Goal: Task Accomplishment & Management: Use online tool/utility

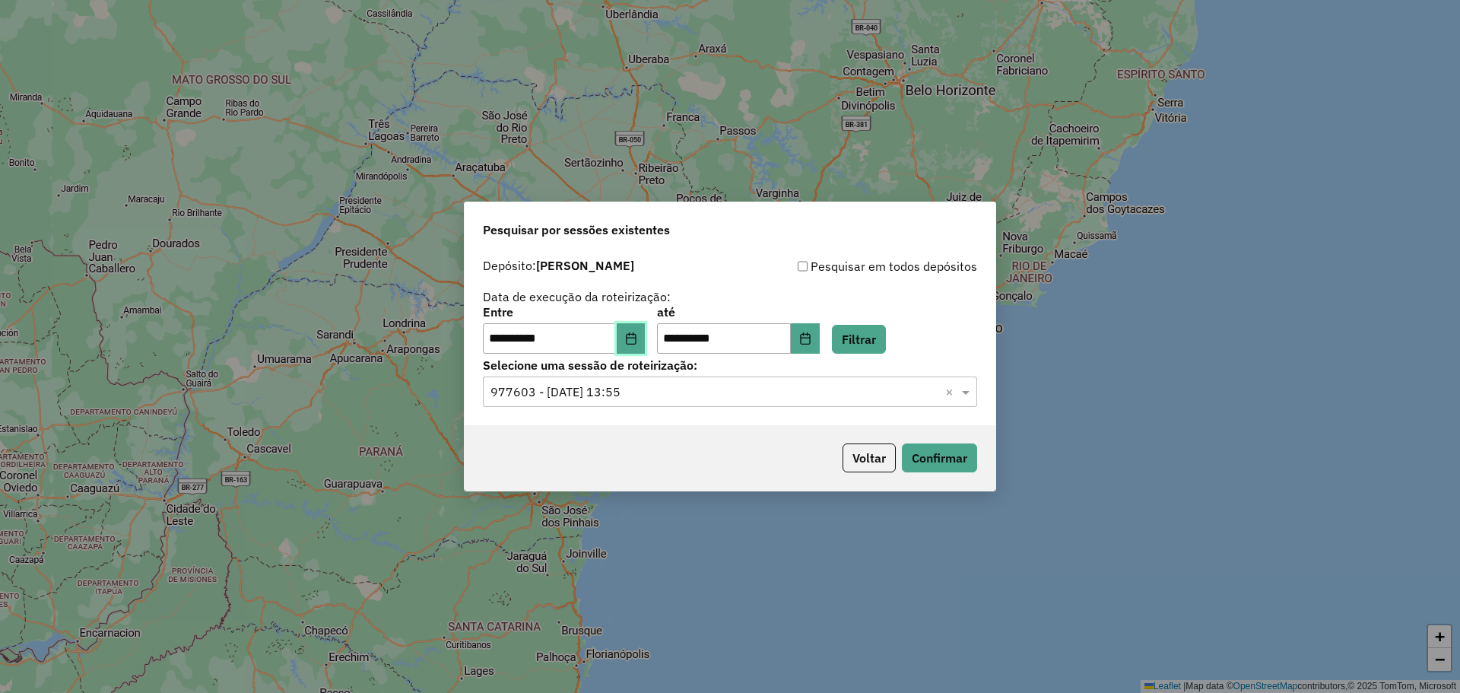
click at [644, 345] on button "Choose Date" at bounding box center [631, 338] width 29 height 30
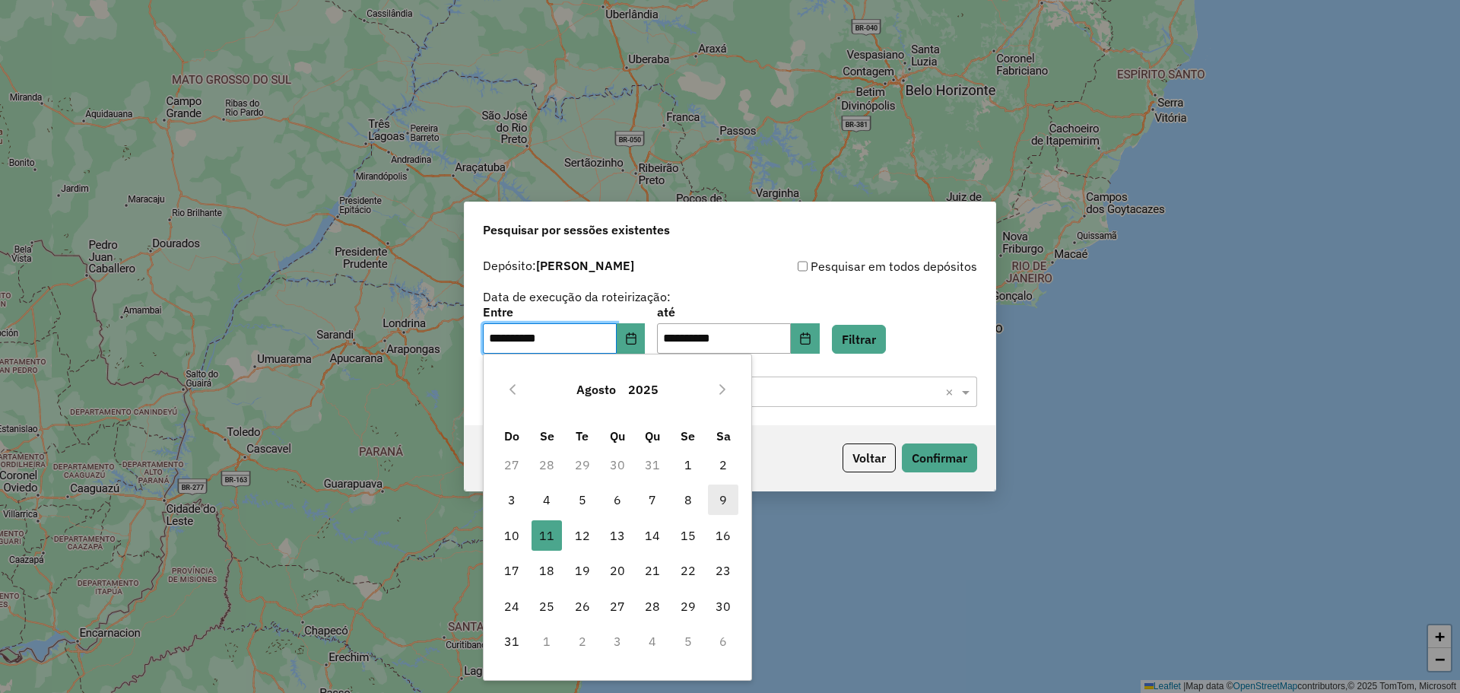
click at [720, 494] on span "9" at bounding box center [723, 500] width 30 height 30
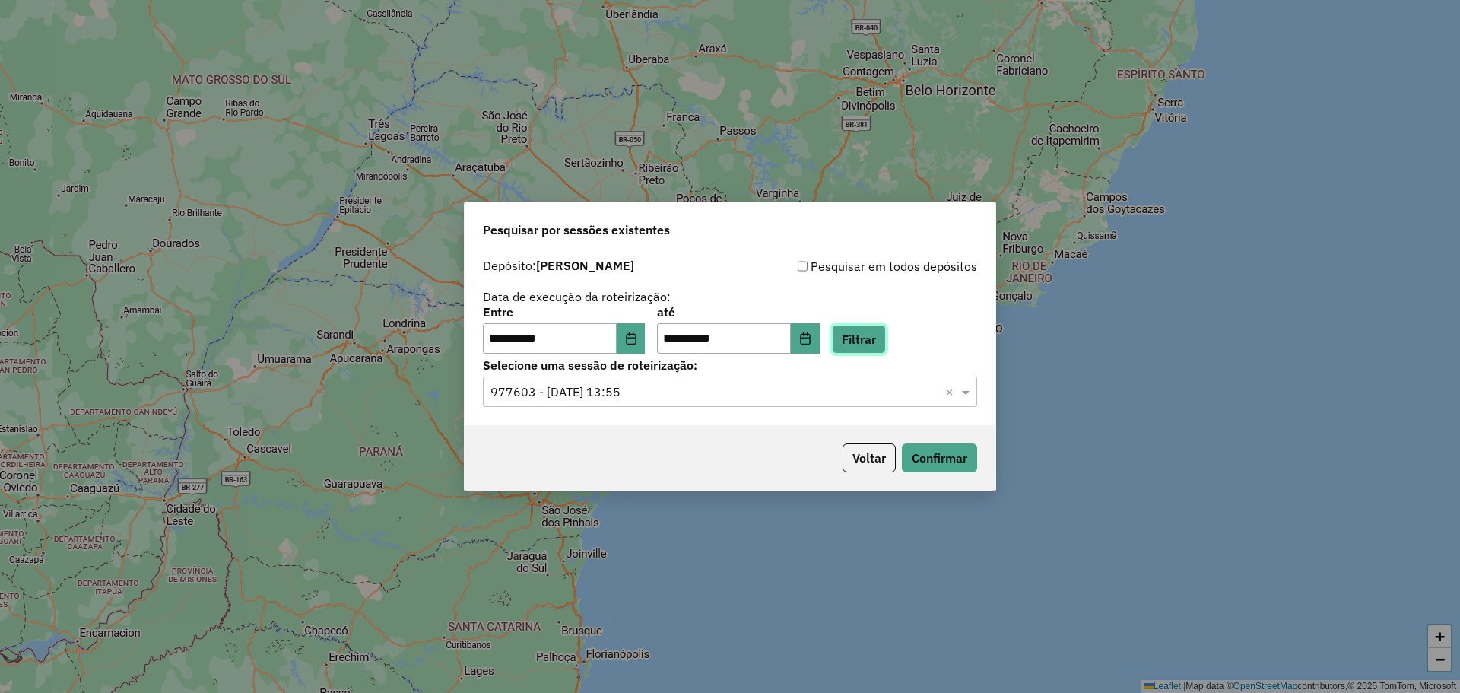
click at [886, 344] on button "Filtrar" at bounding box center [859, 339] width 54 height 29
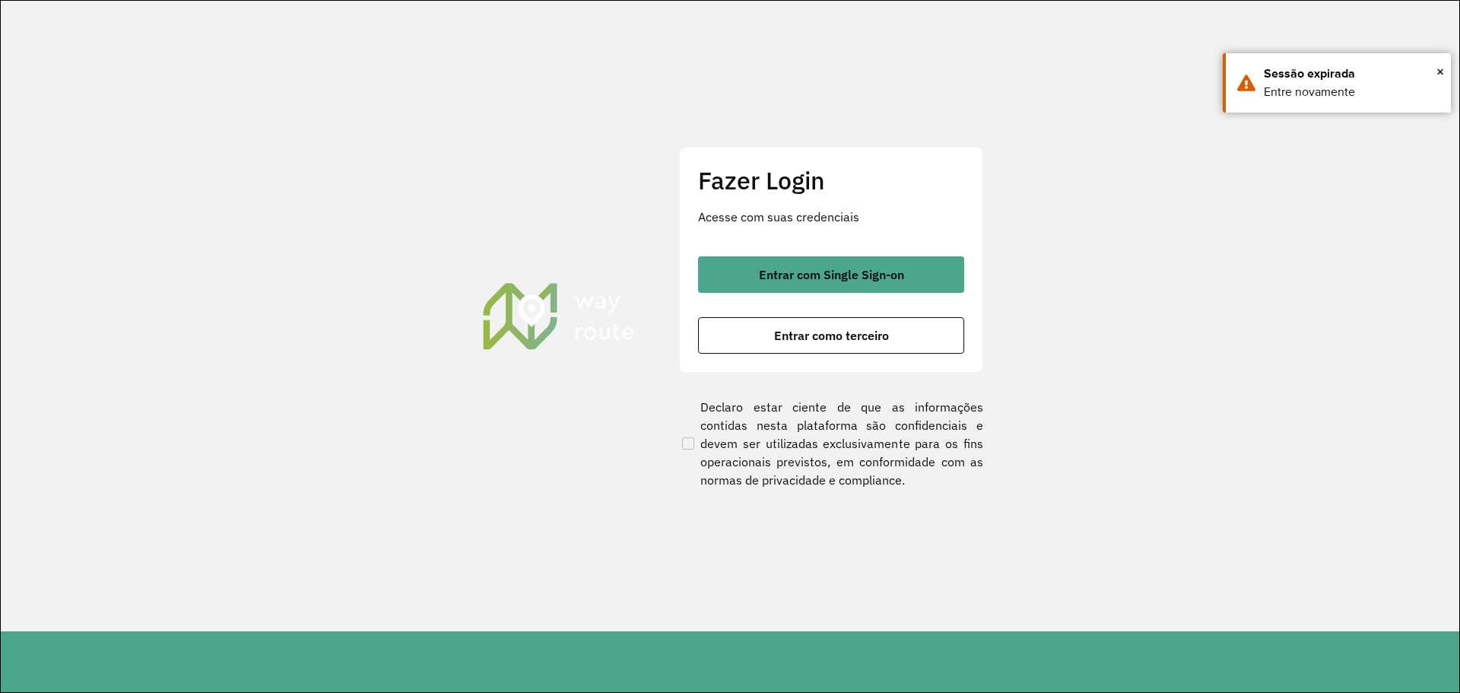
click at [627, 415] on section "Fazer Login Acesse com suas credenciais Entrar com Single Sign-on Entrar como t…" at bounding box center [730, 316] width 1459 height 631
click at [822, 331] on span "Entrar como terceiro" at bounding box center [831, 335] width 115 height 12
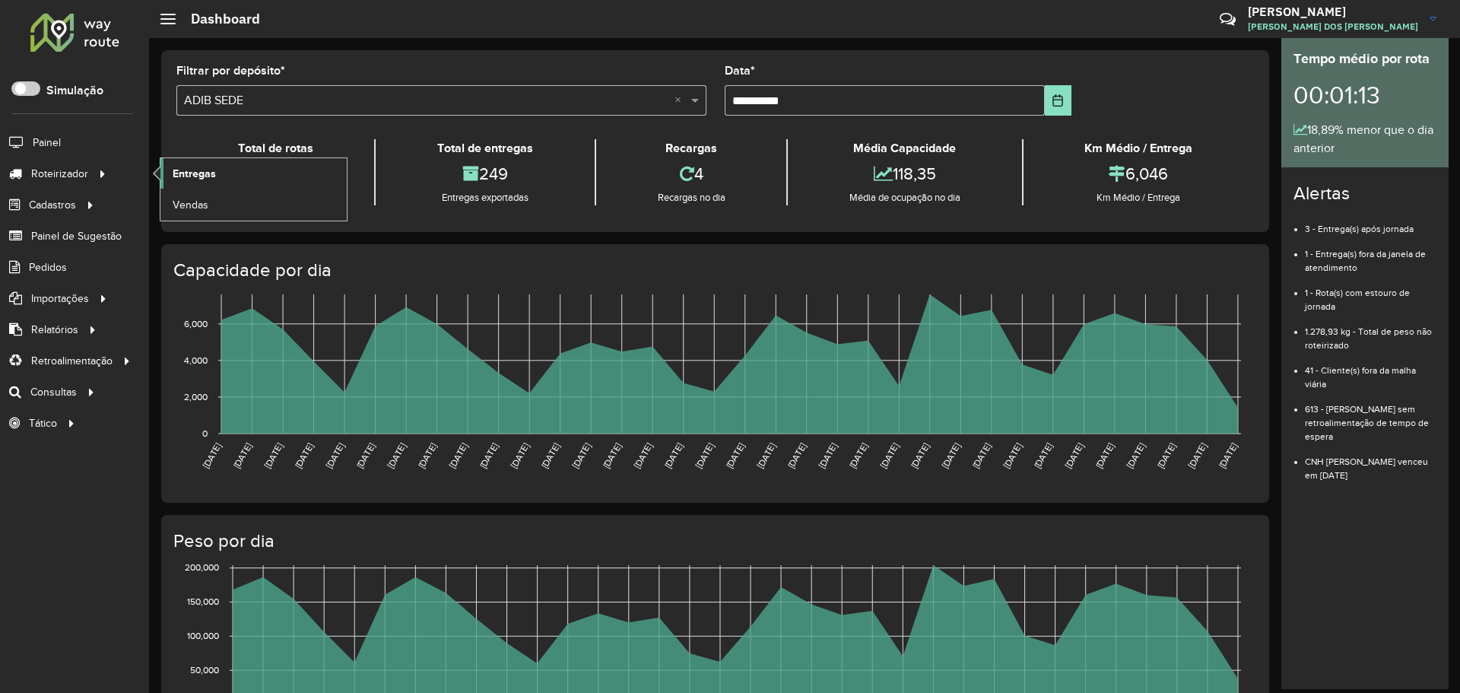
click at [218, 174] on link "Entregas" at bounding box center [253, 173] width 186 height 30
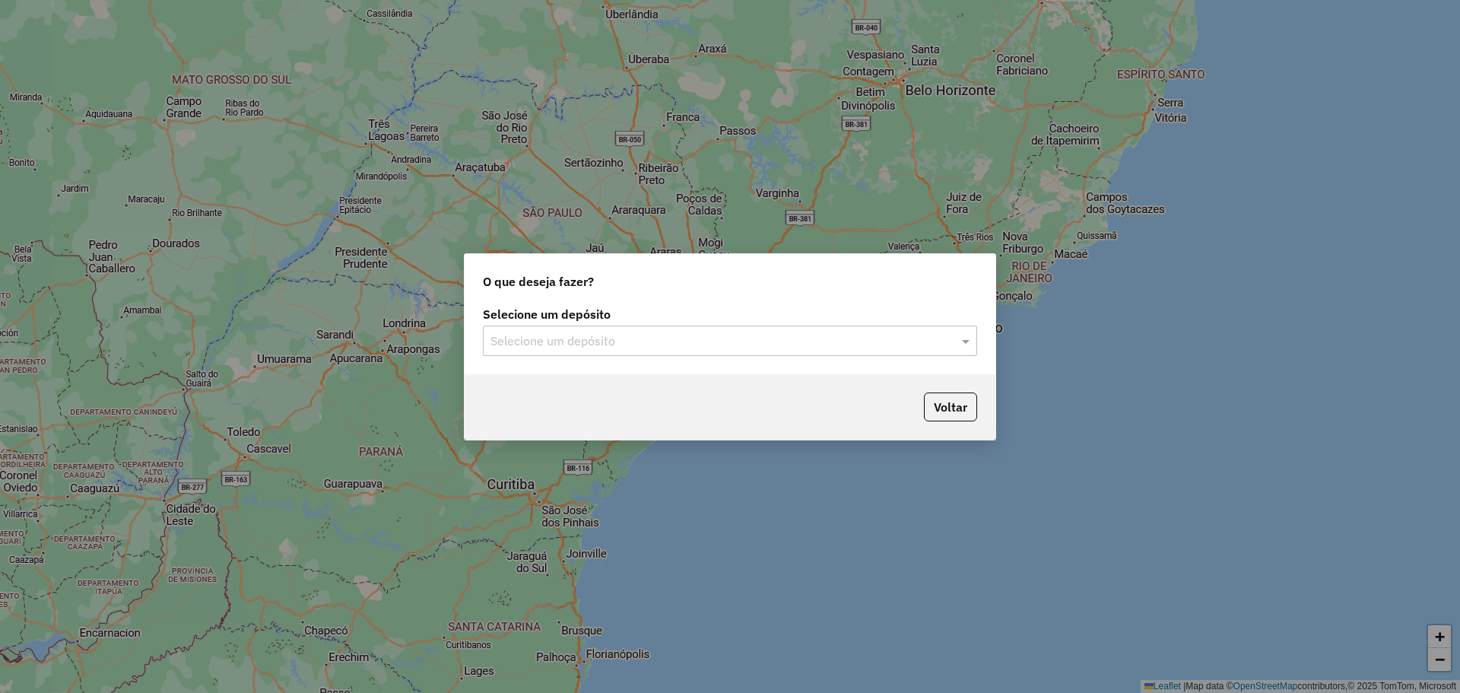
click at [551, 338] on input "text" at bounding box center [715, 341] width 449 height 18
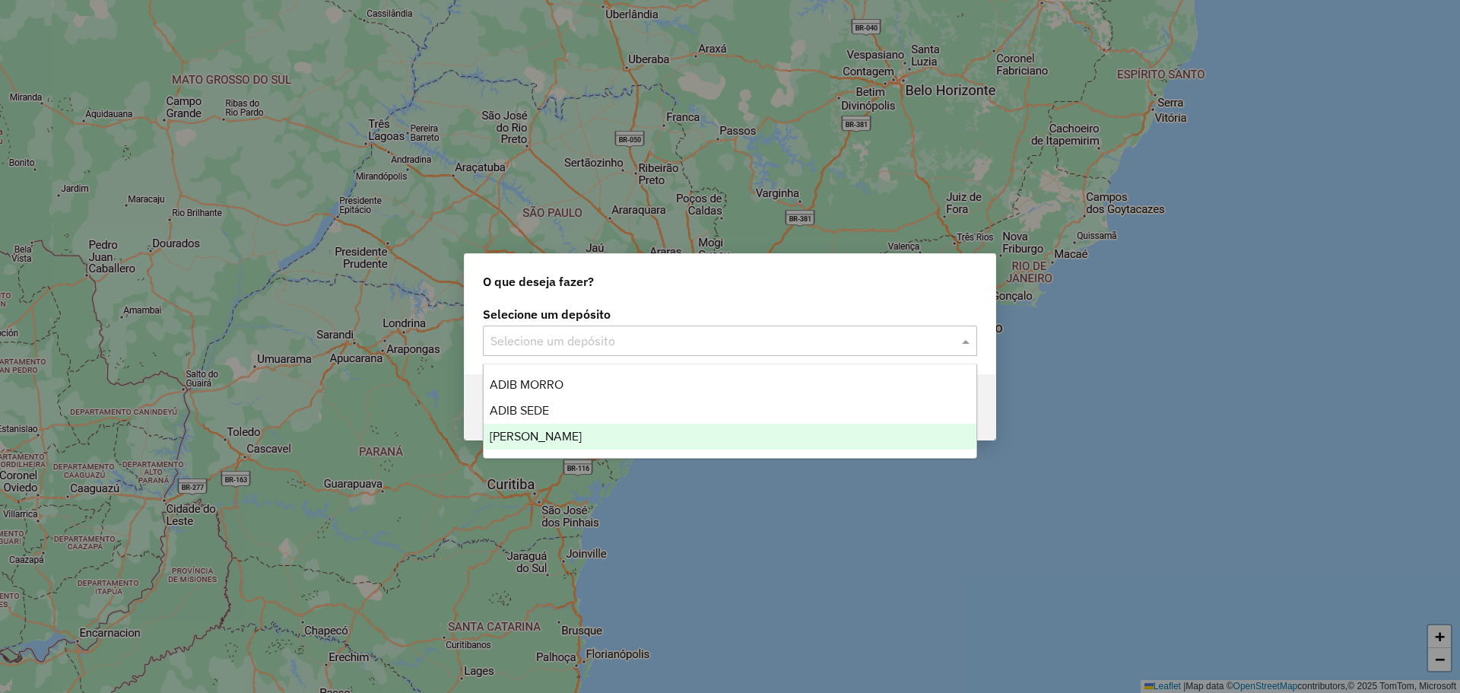
click at [579, 426] on div "[PERSON_NAME]" at bounding box center [730, 437] width 493 height 26
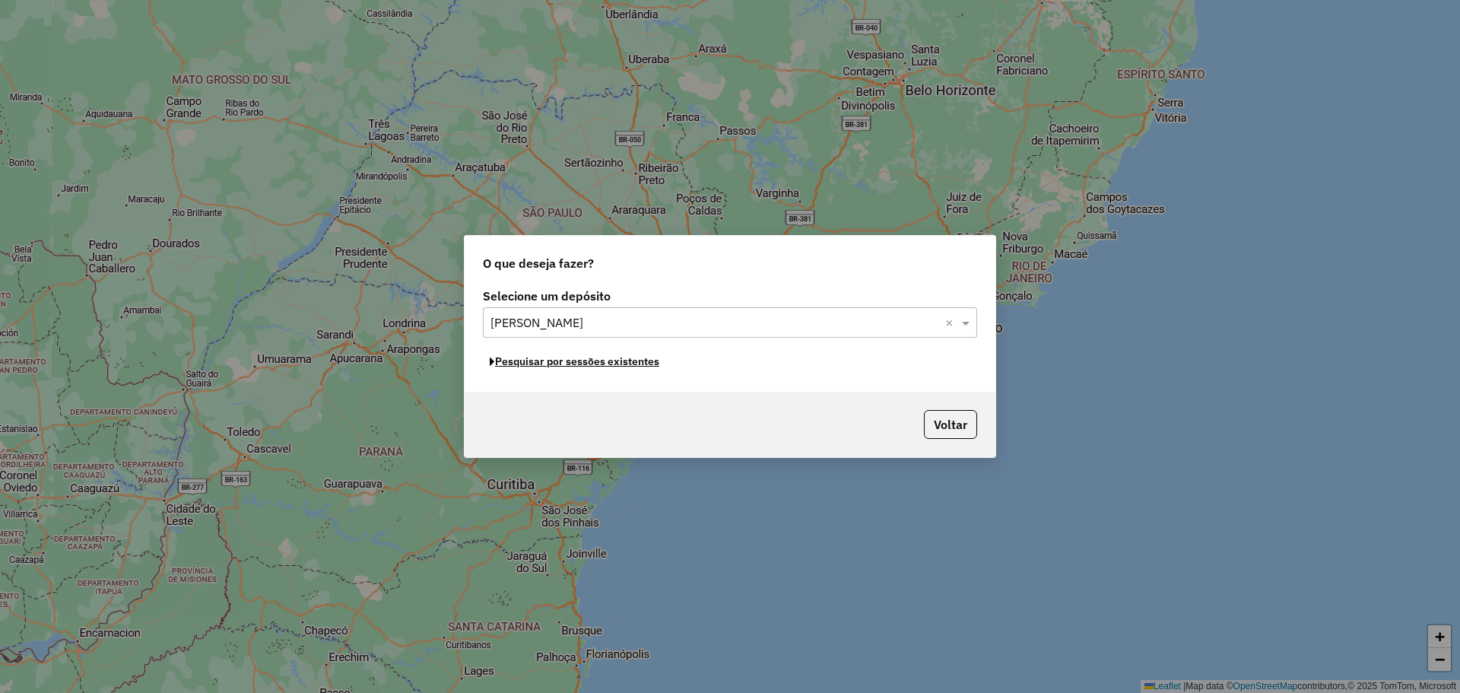
click at [561, 358] on button "Pesquisar por sessões existentes" at bounding box center [574, 362] width 183 height 24
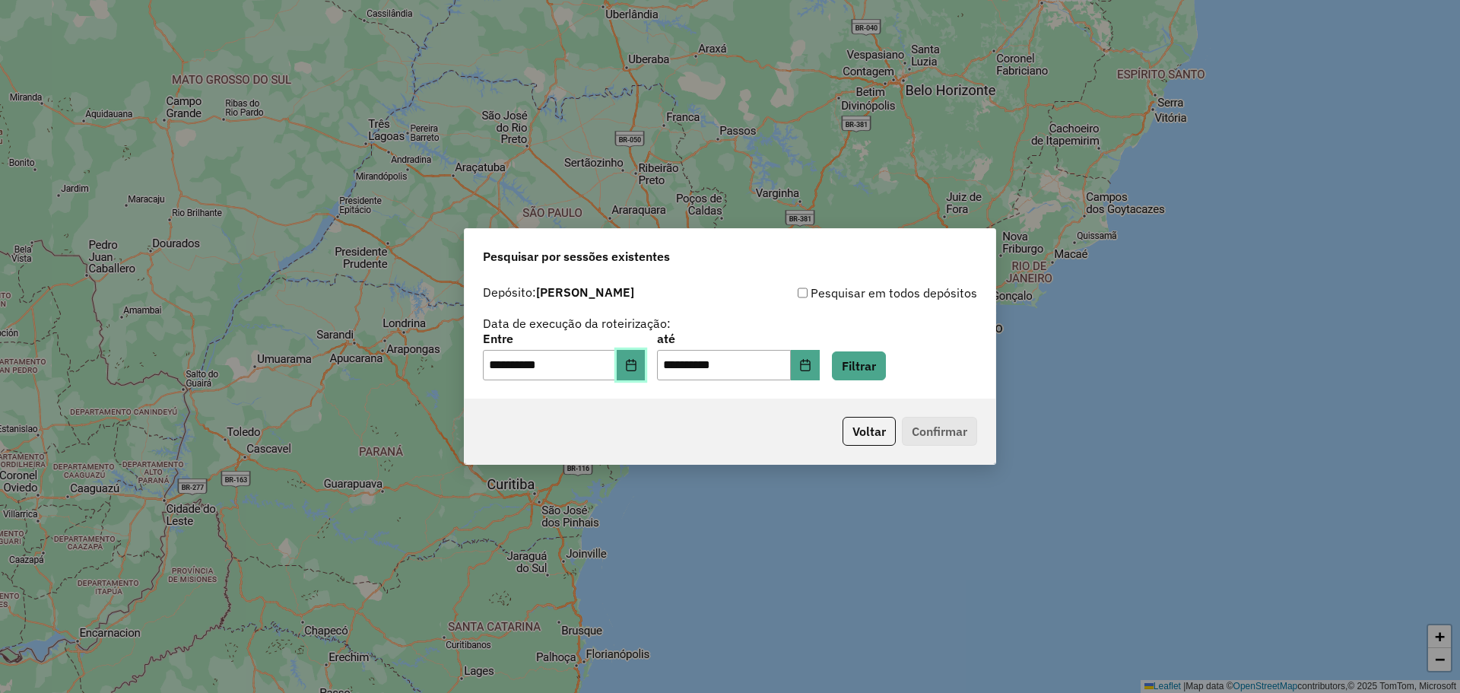
click at [627, 361] on button "Choose Date" at bounding box center [631, 365] width 29 height 30
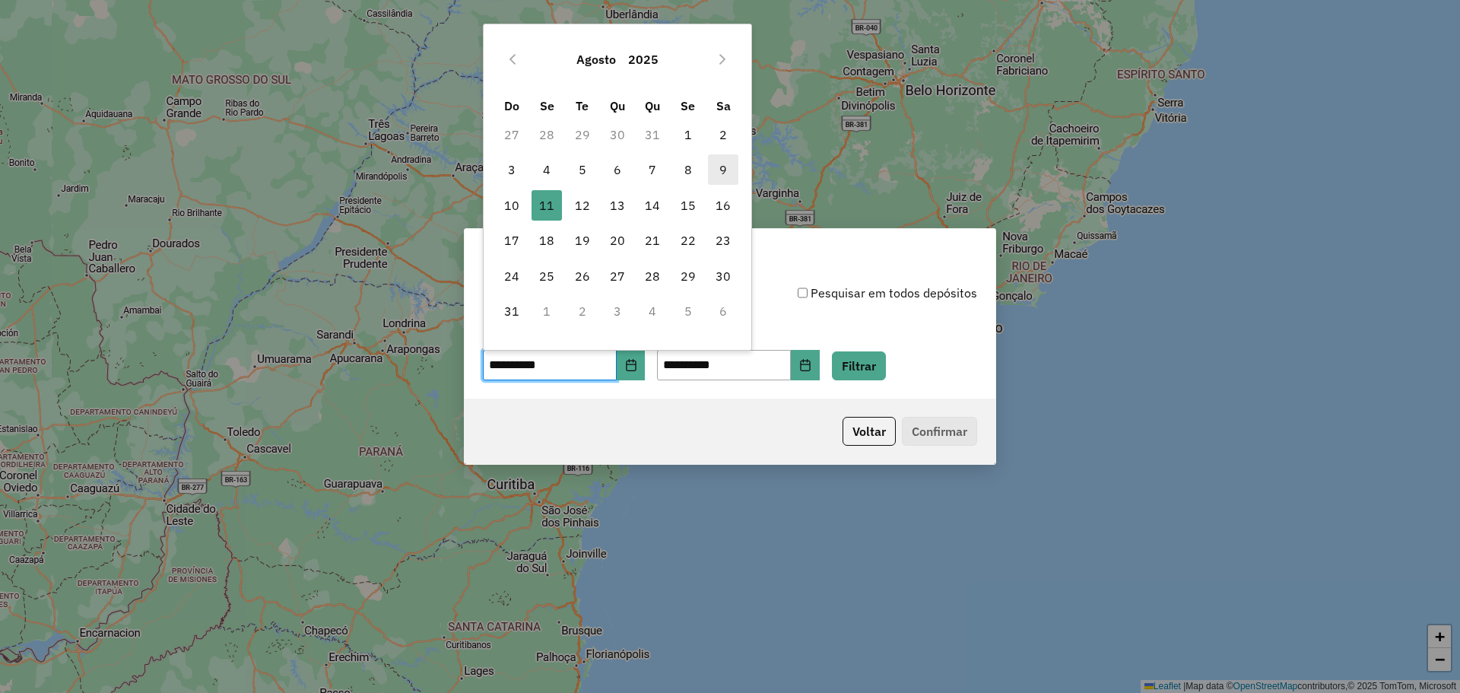
click at [720, 170] on span "9" at bounding box center [723, 169] width 30 height 30
type input "**********"
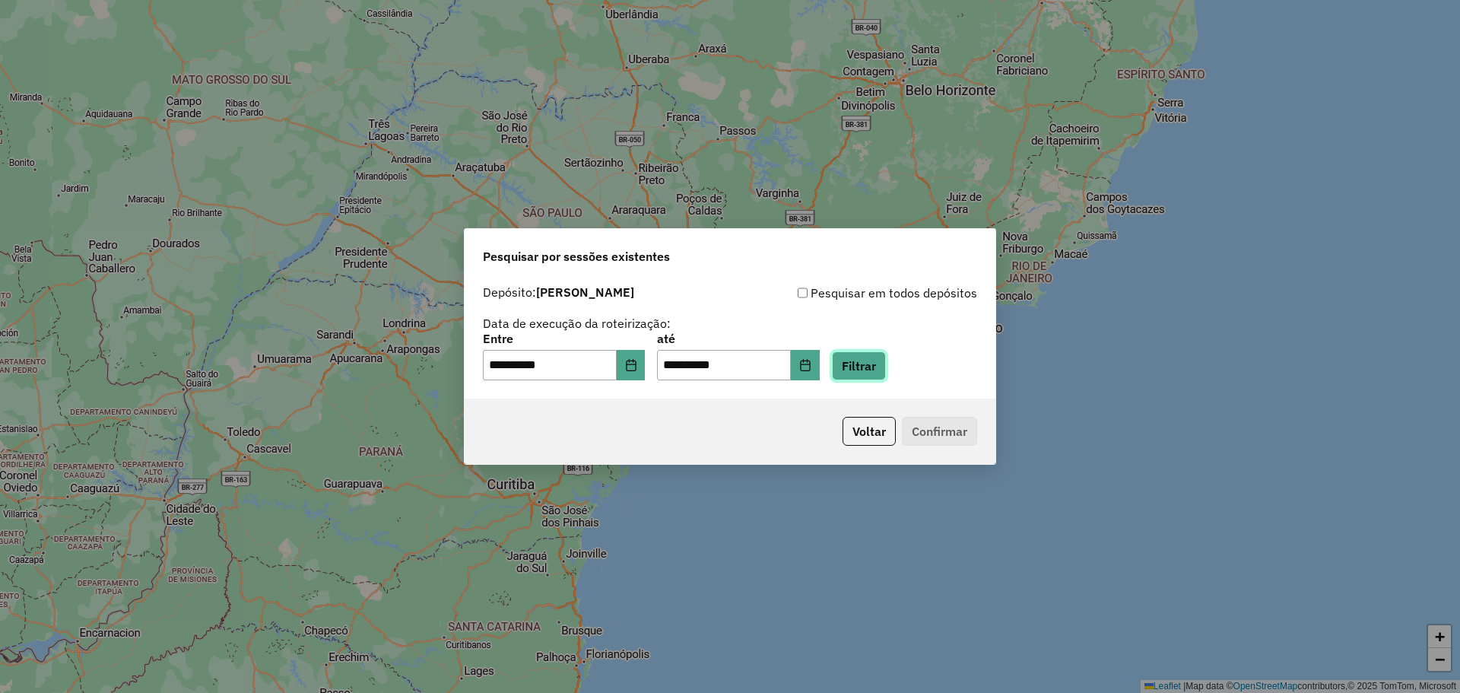
click at [883, 369] on button "Filtrar" at bounding box center [859, 365] width 54 height 29
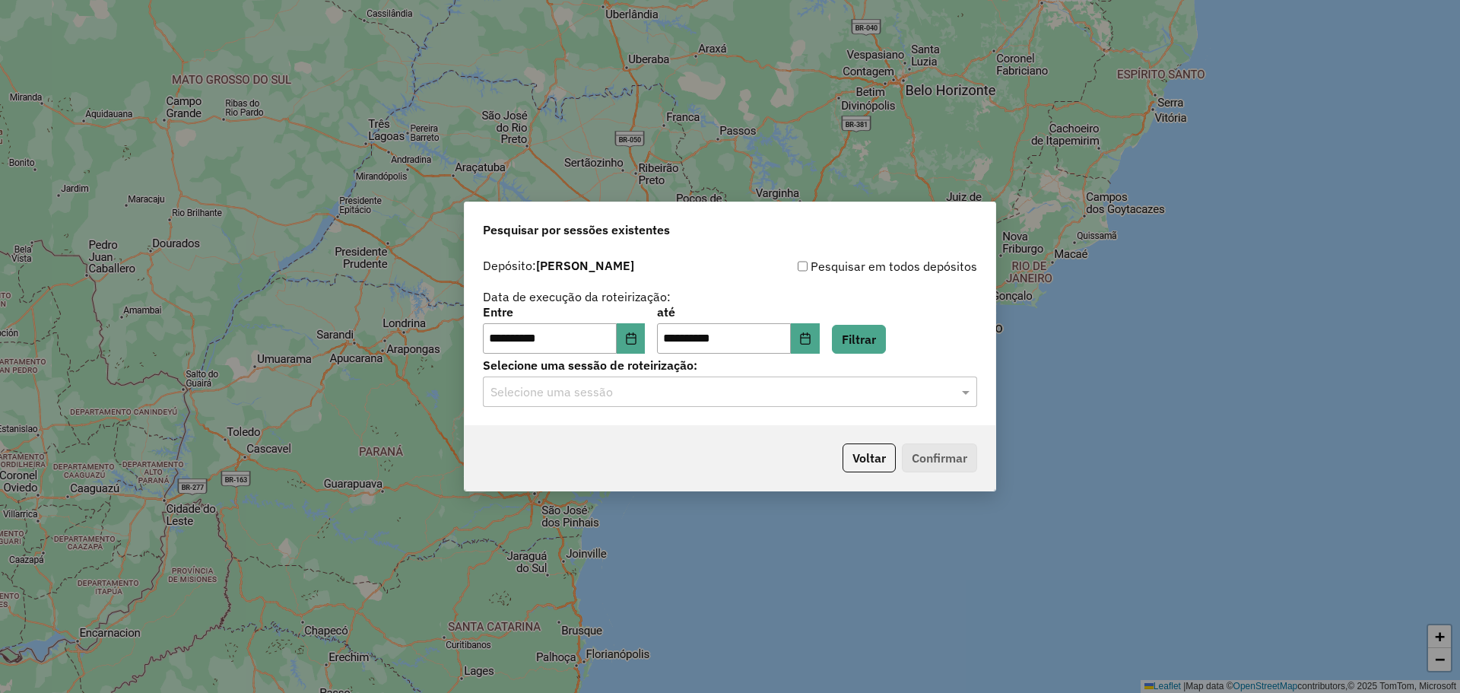
click at [700, 388] on input "text" at bounding box center [715, 392] width 449 height 18
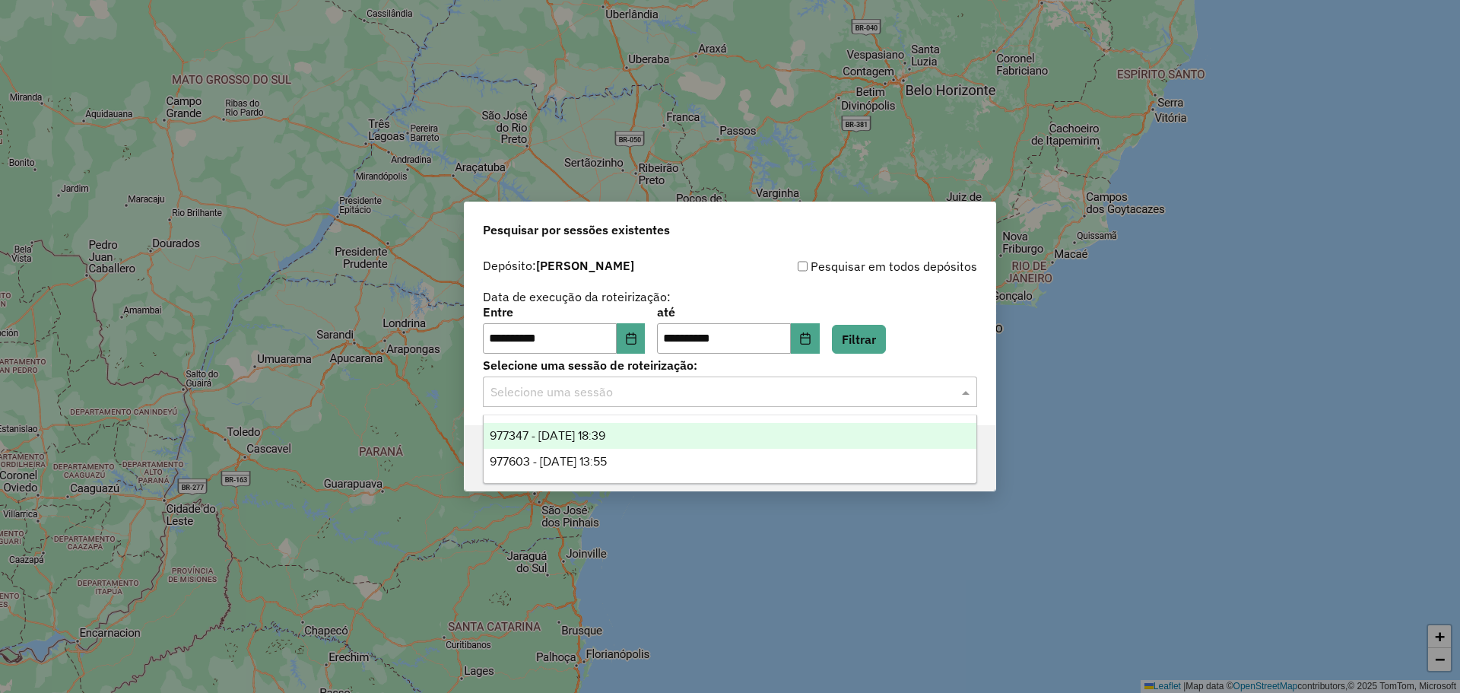
click at [604, 416] on ng-dropdown-panel "977347 - 09/08/2025 18:39 977603 - 11/08/2025 13:55" at bounding box center [730, 449] width 494 height 69
click at [604, 436] on span "977347 - 09/08/2025 18:39" at bounding box center [548, 435] width 116 height 13
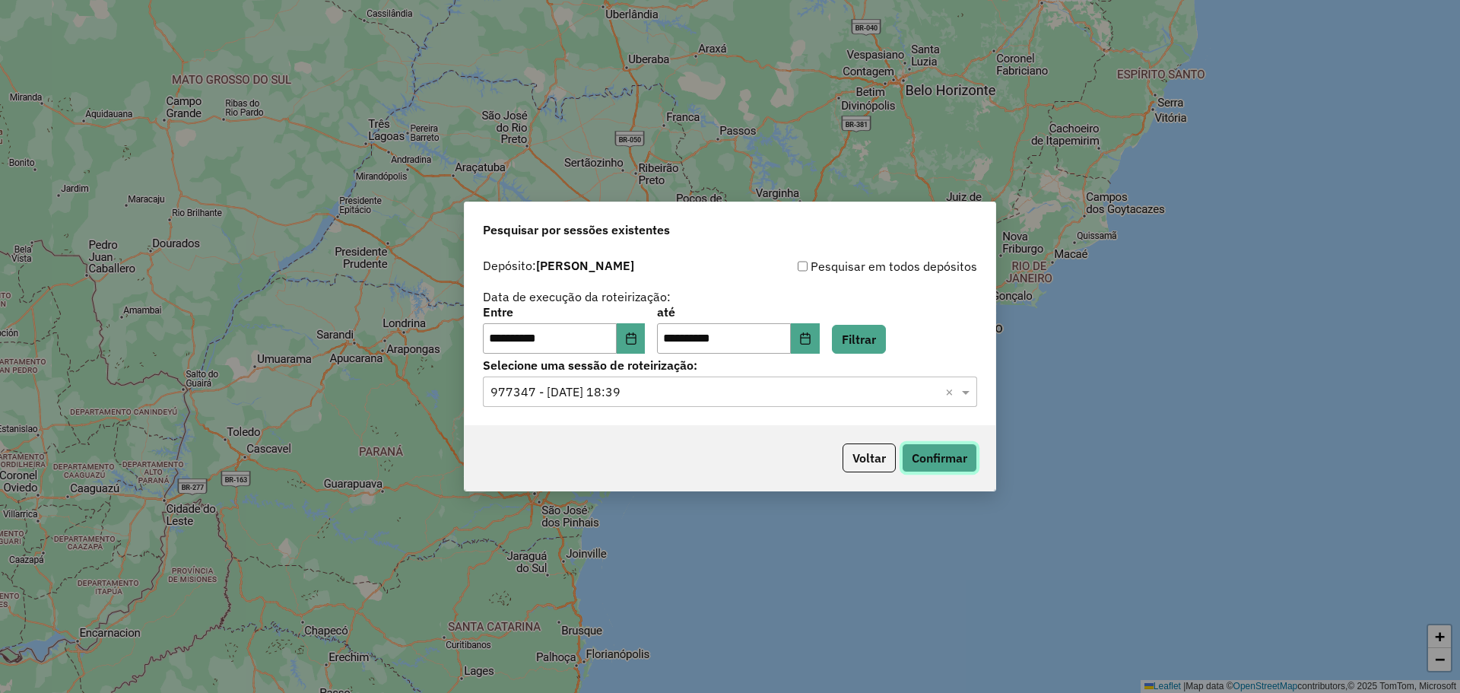
click at [970, 469] on button "Confirmar" at bounding box center [939, 457] width 75 height 29
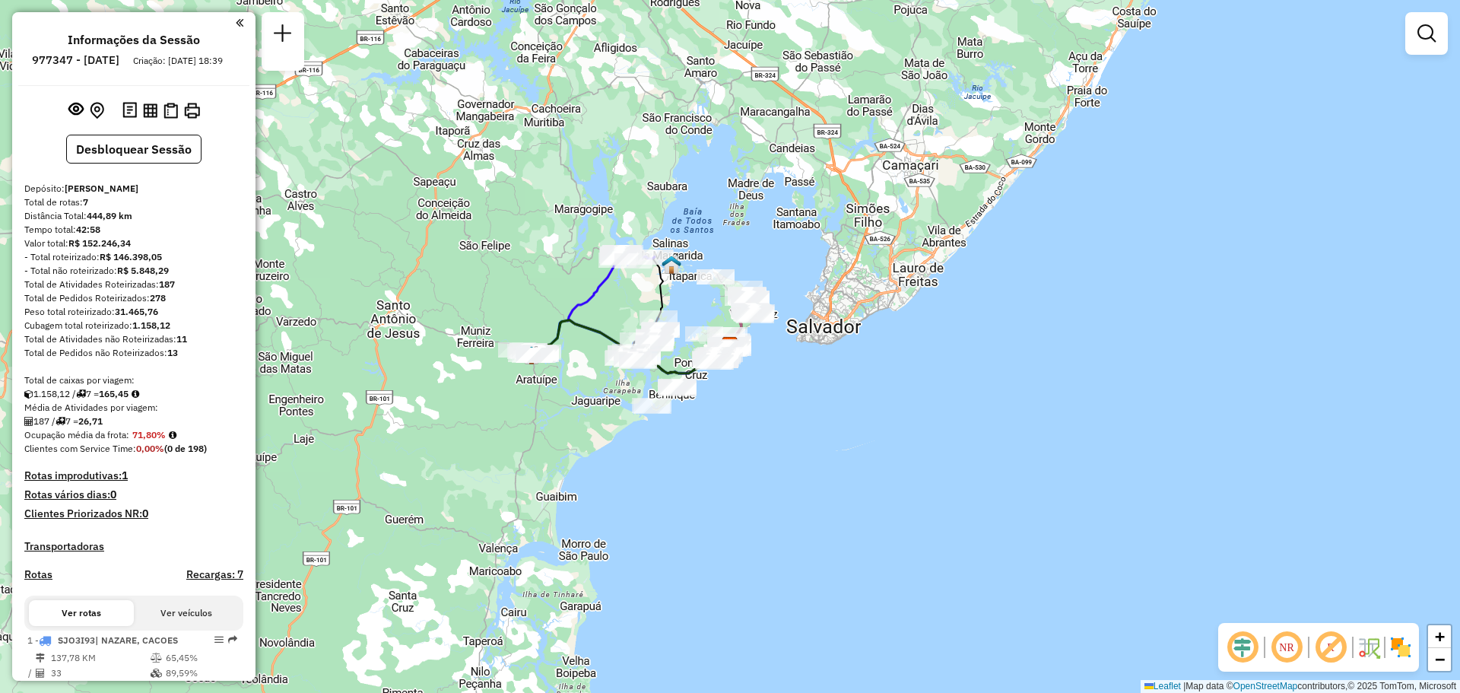
click at [540, 284] on div "Janela de atendimento Grade de atendimento Capacidade Transportadoras Veículos …" at bounding box center [730, 346] width 1460 height 693
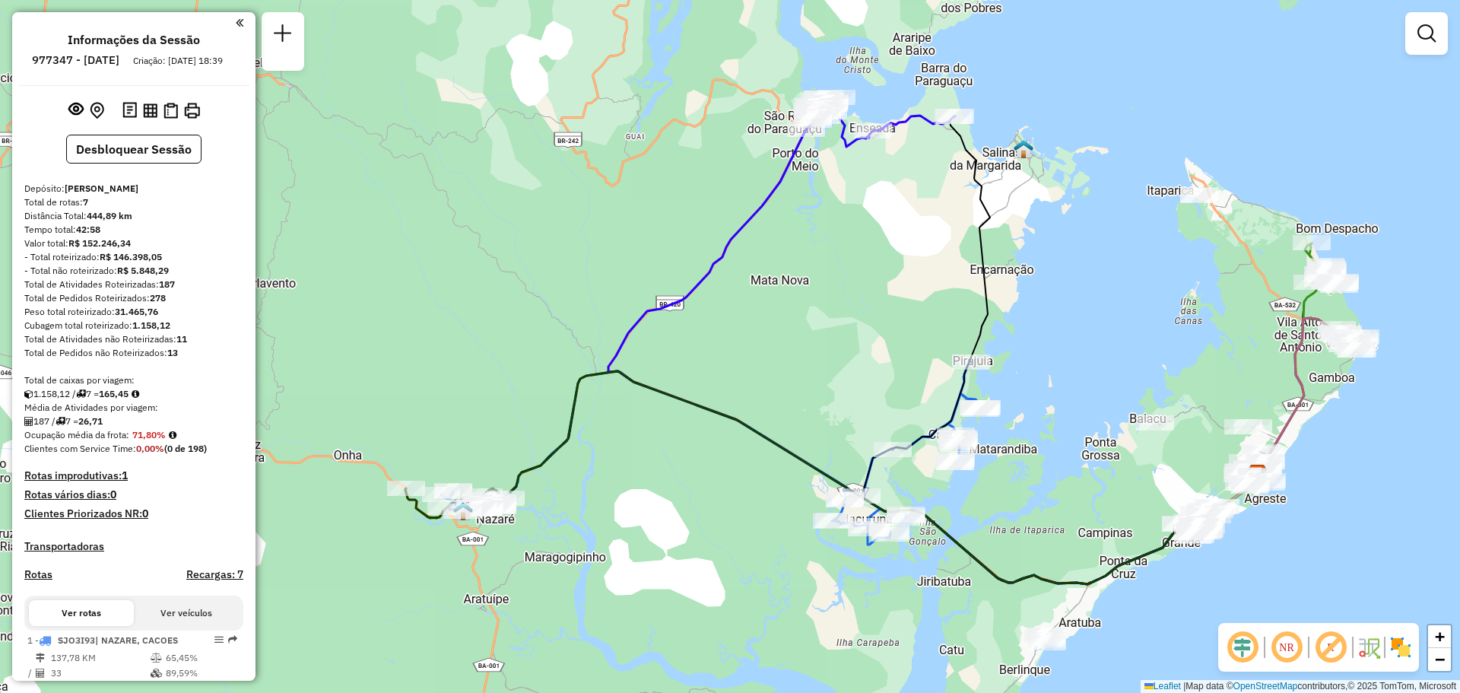
drag, startPoint x: 1115, startPoint y: 332, endPoint x: 1193, endPoint y: 352, distance: 80.3
click at [1193, 353] on div "Janela de atendimento Grade de atendimento Capacidade Transportadoras Veículos …" at bounding box center [730, 346] width 1460 height 693
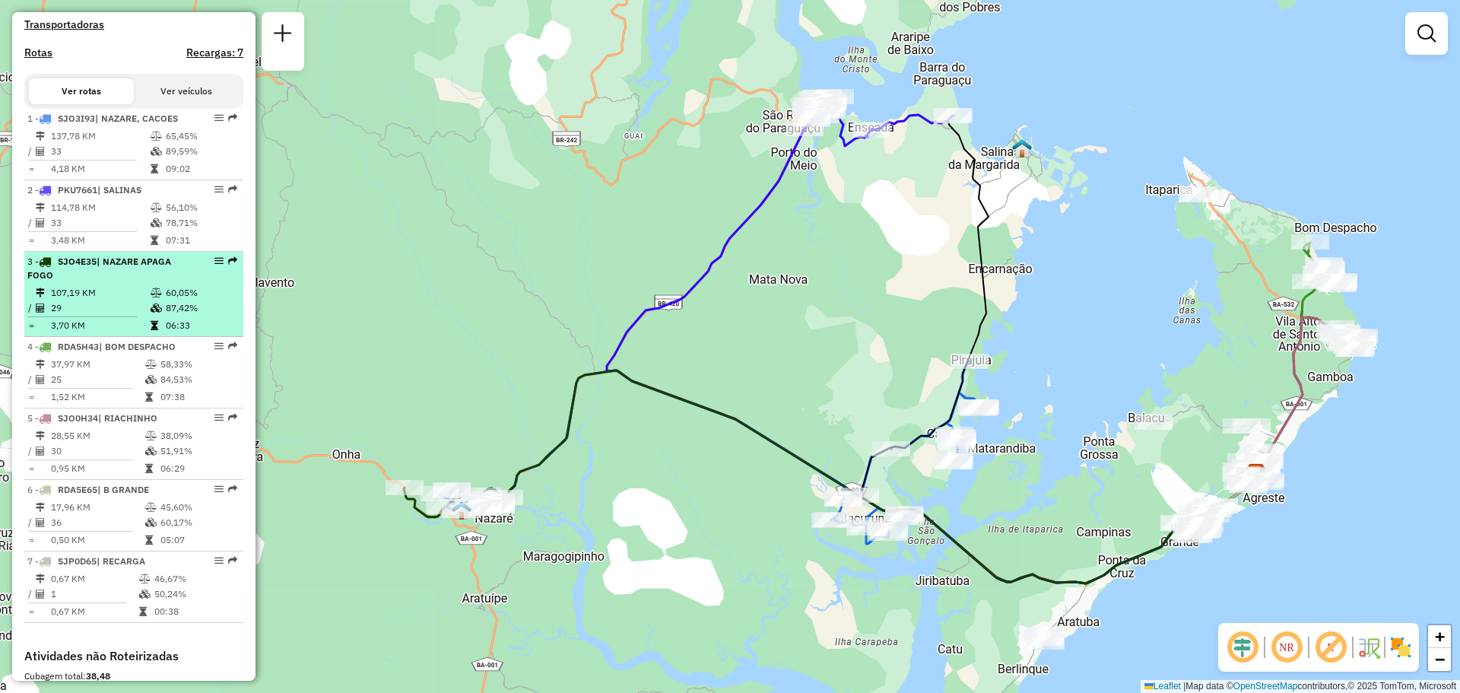
scroll to position [515, 0]
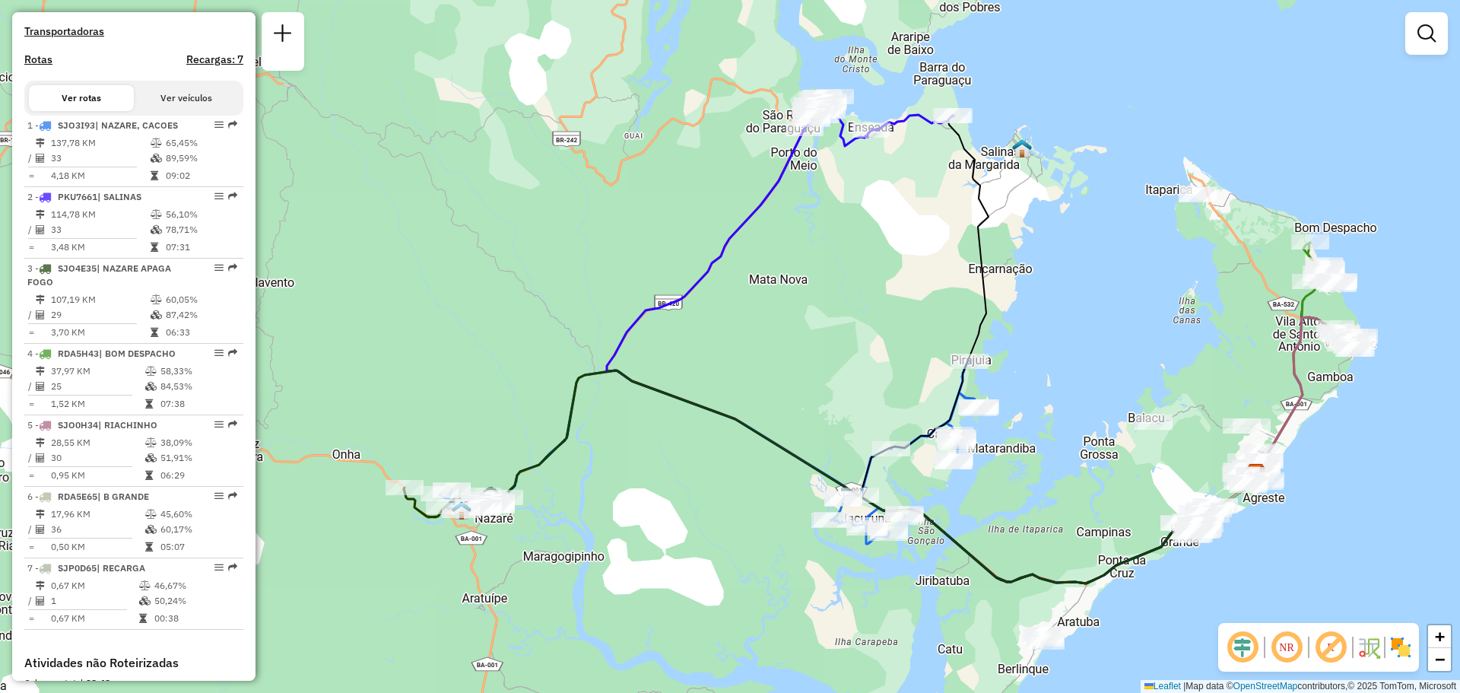
select select "**********"
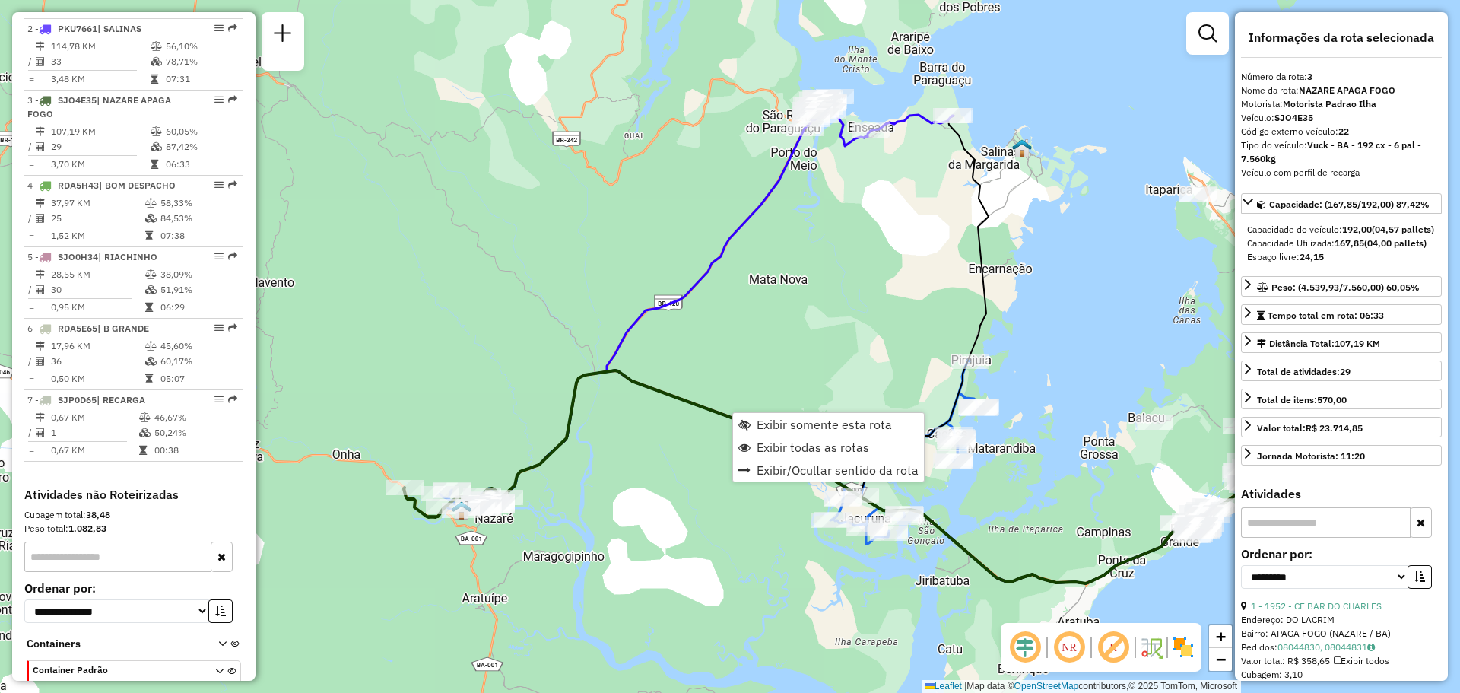
scroll to position [743, 0]
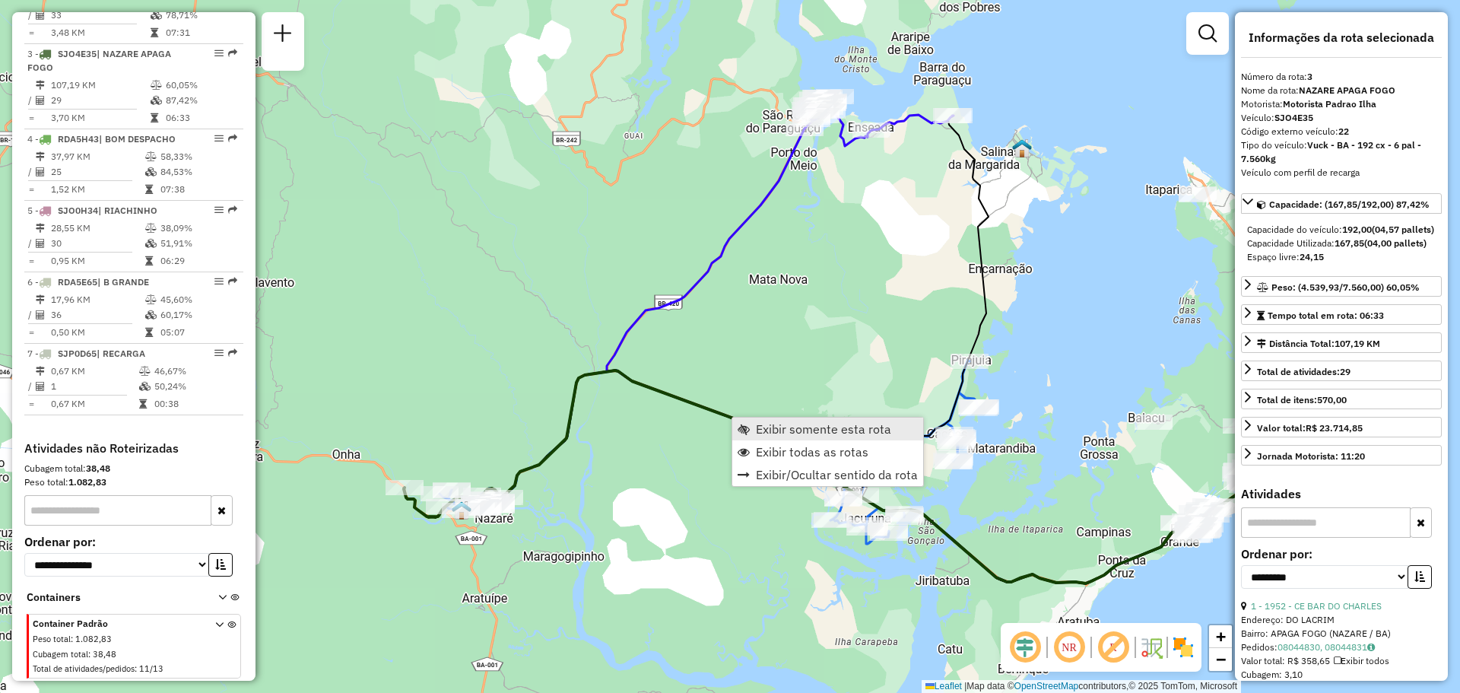
click at [751, 418] on link "Exibir somente esta rota" at bounding box center [828, 429] width 191 height 23
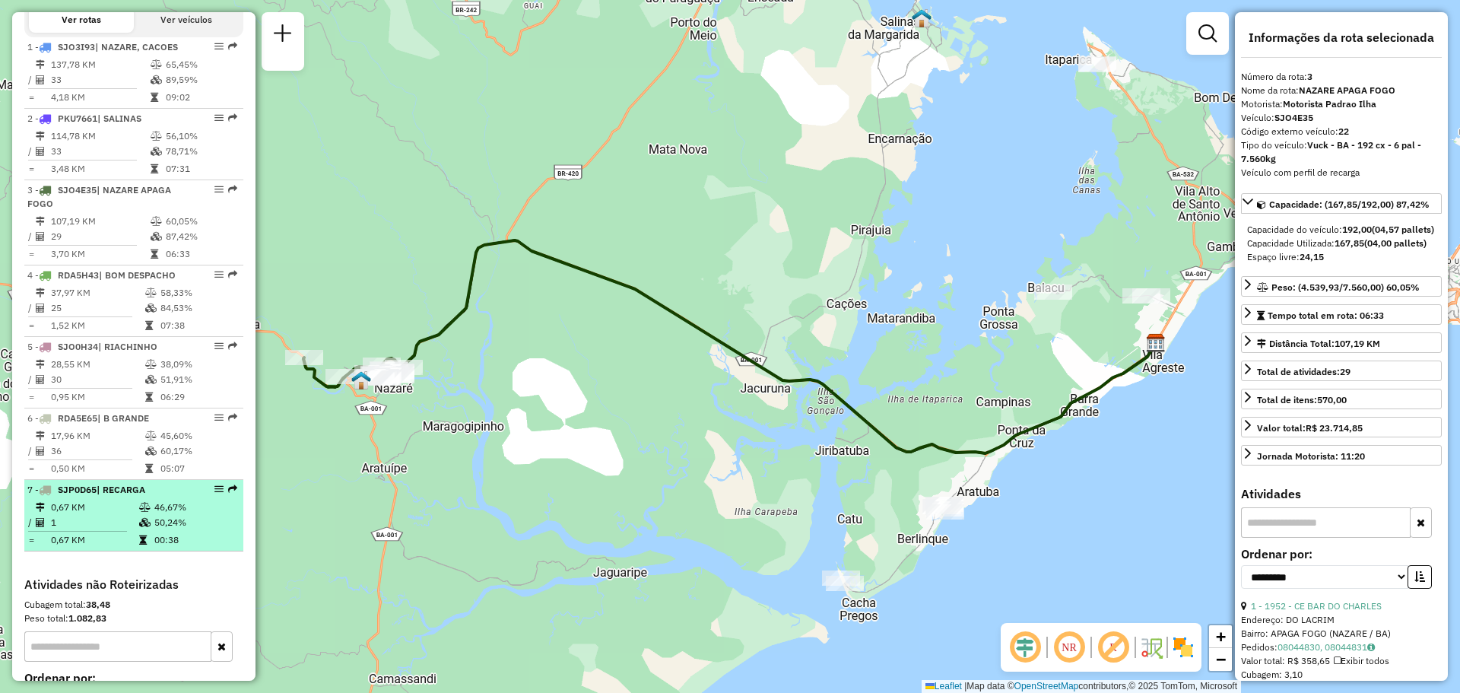
scroll to position [591, 0]
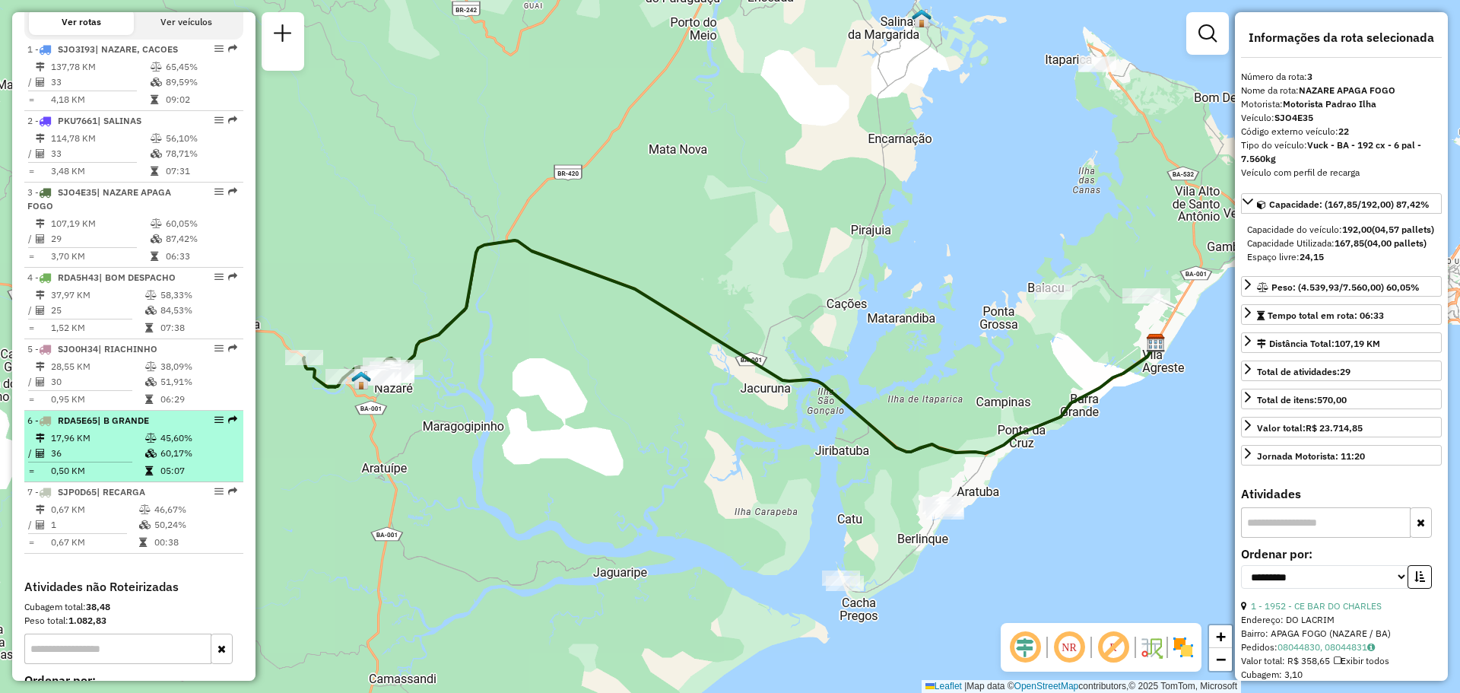
click at [126, 446] on td "17,96 KM" at bounding box center [97, 438] width 94 height 15
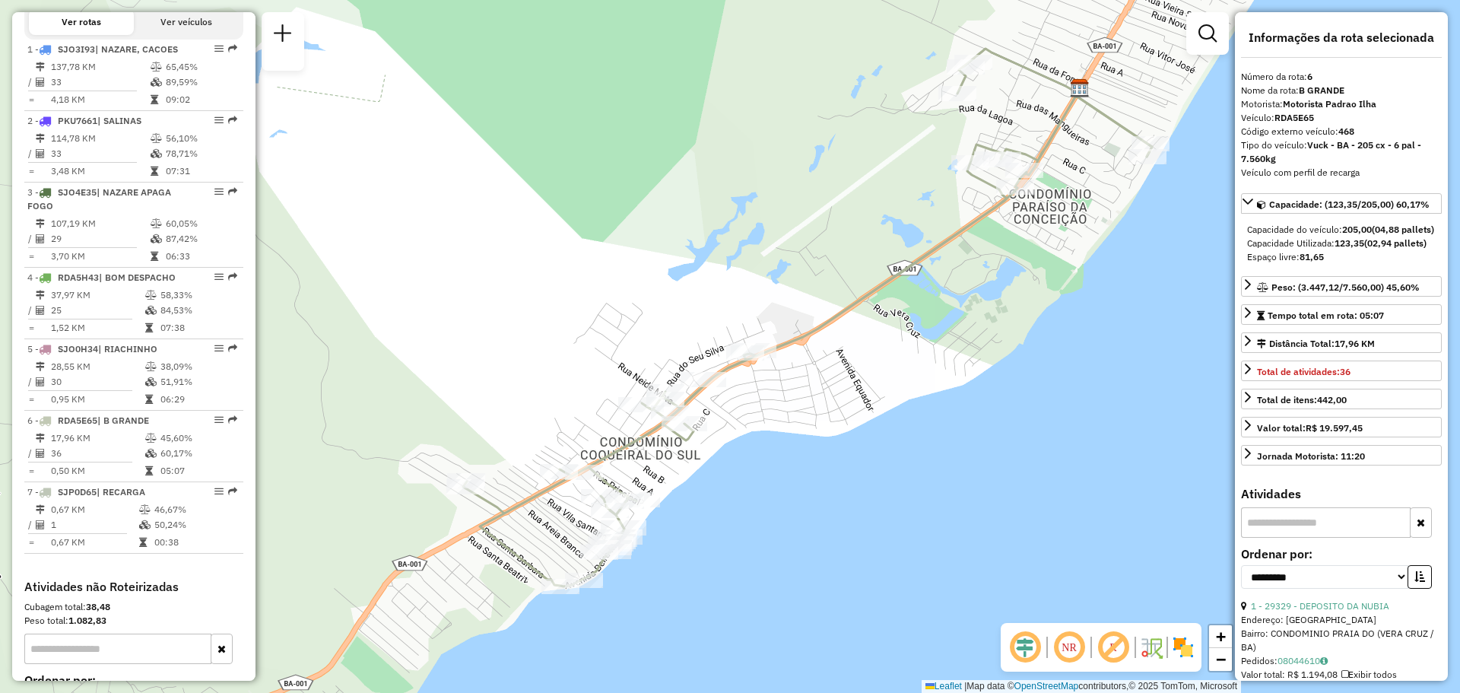
drag, startPoint x: 763, startPoint y: 427, endPoint x: 778, endPoint y: 426, distance: 15.3
click at [778, 426] on div "Janela de atendimento Grade de atendimento Capacidade Transportadoras Veículos …" at bounding box center [730, 346] width 1460 height 693
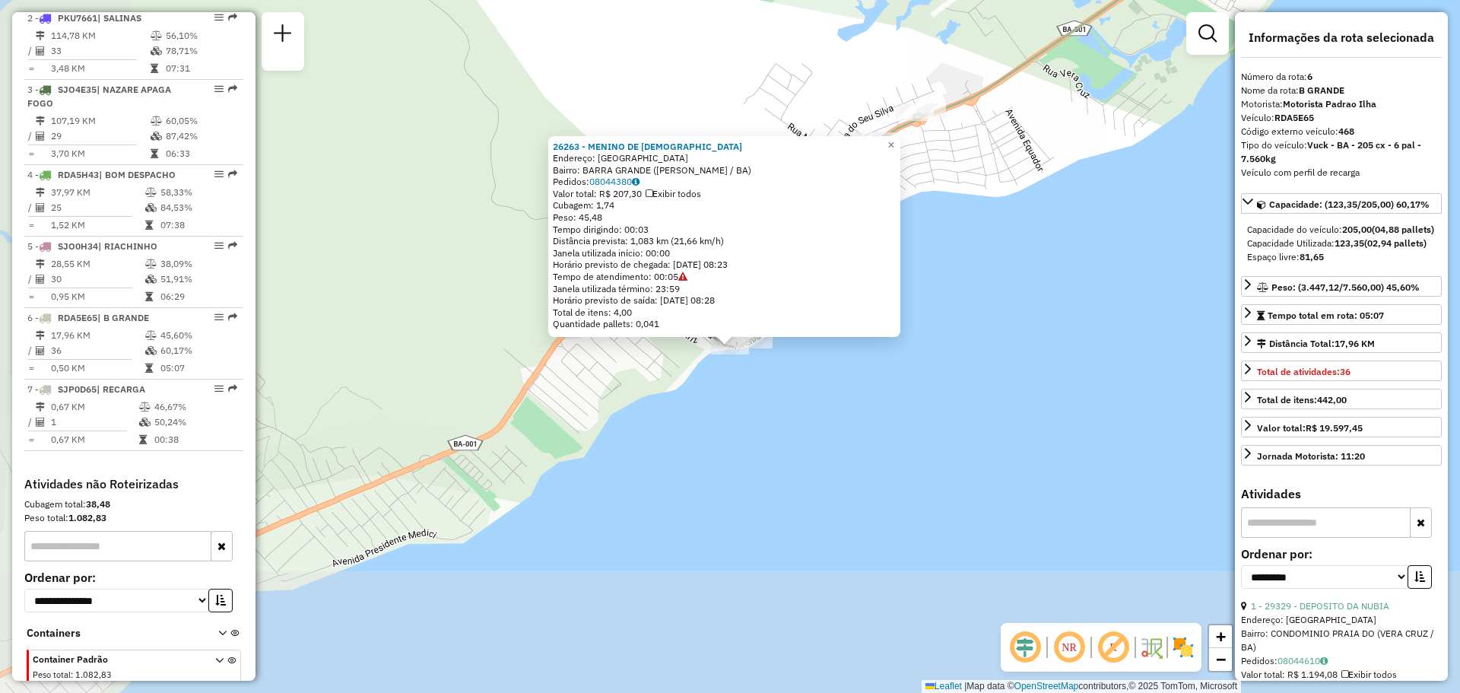
scroll to position [743, 0]
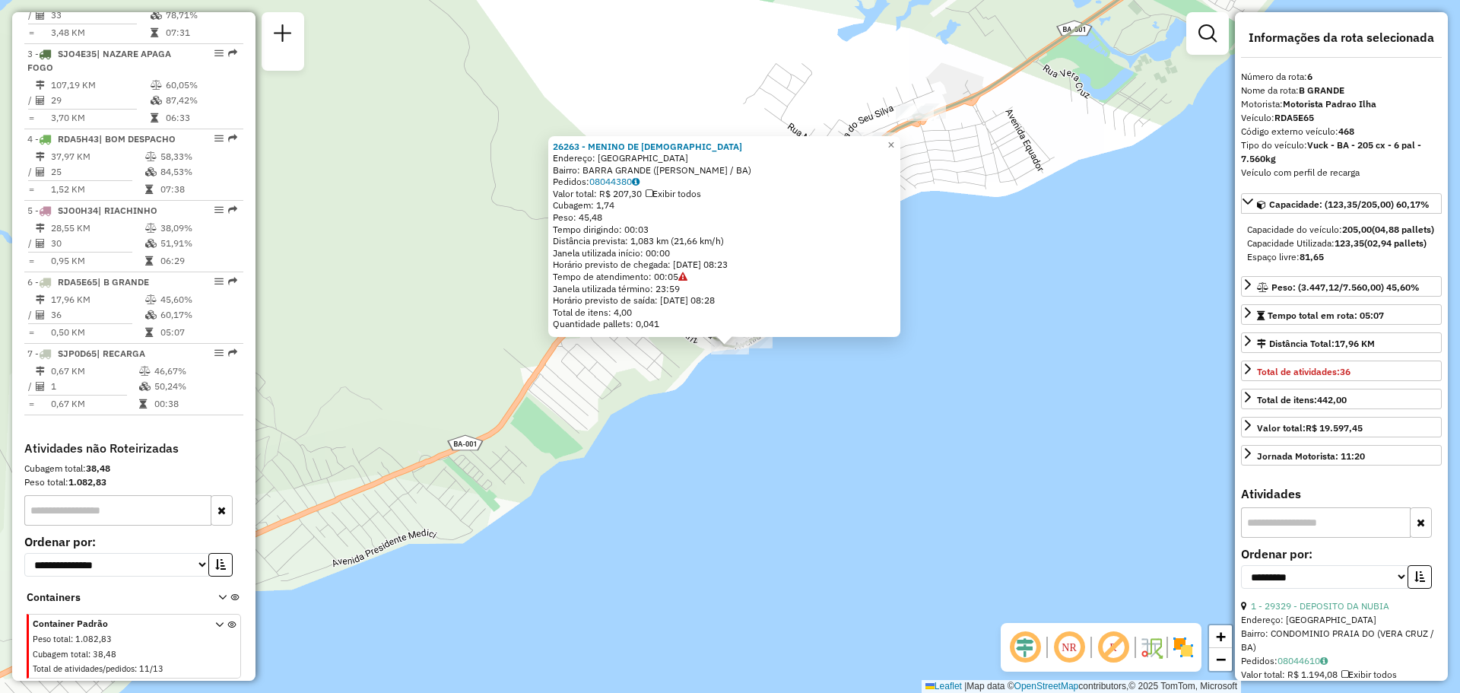
click at [1054, 391] on div "Rota 6 - Placa RDA5E65 26263 - MENINO DE DEUS 26263 - MENINO DE DEUS Endereço: …" at bounding box center [730, 346] width 1460 height 693
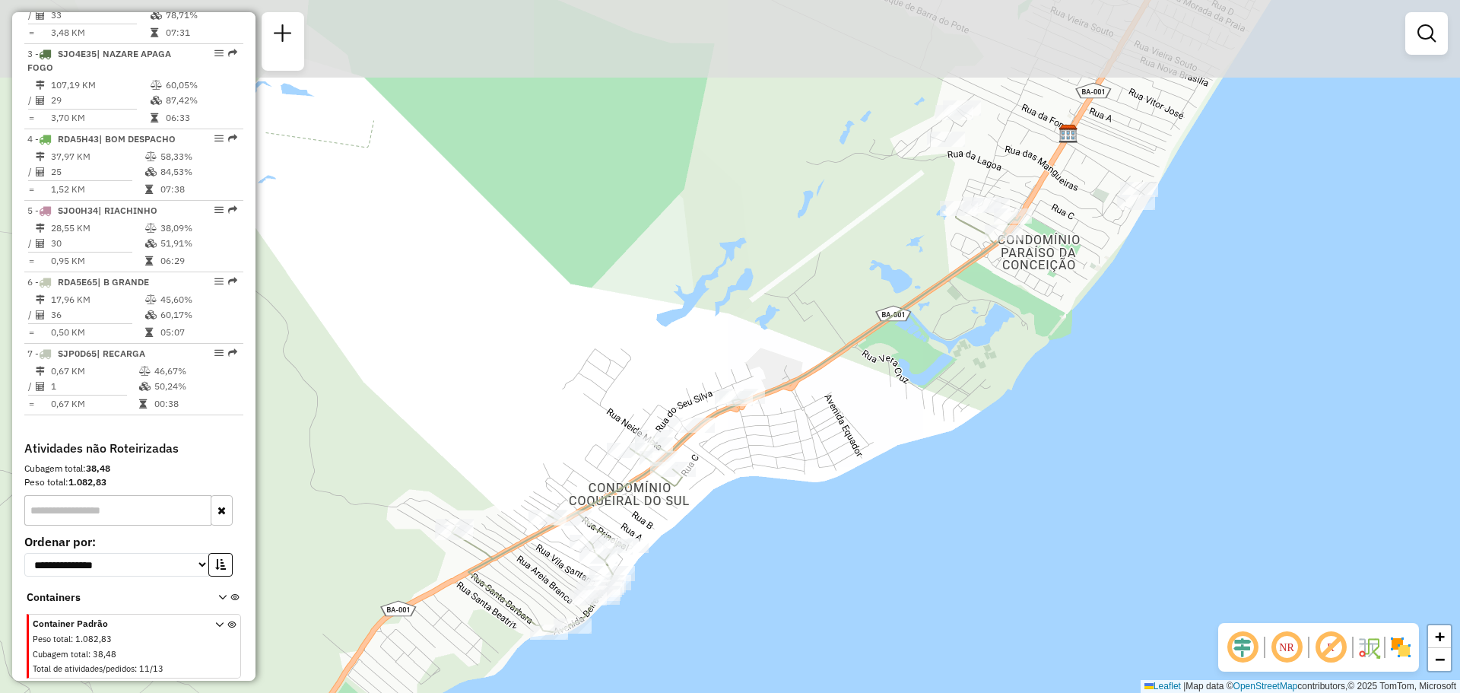
drag, startPoint x: 997, startPoint y: 315, endPoint x: 818, endPoint y: 596, distance: 333.2
click at [818, 596] on div "Janela de atendimento Grade de atendimento Capacidade Transportadoras Veículos …" at bounding box center [730, 346] width 1460 height 693
